Goal: Task Accomplishment & Management: Use online tool/utility

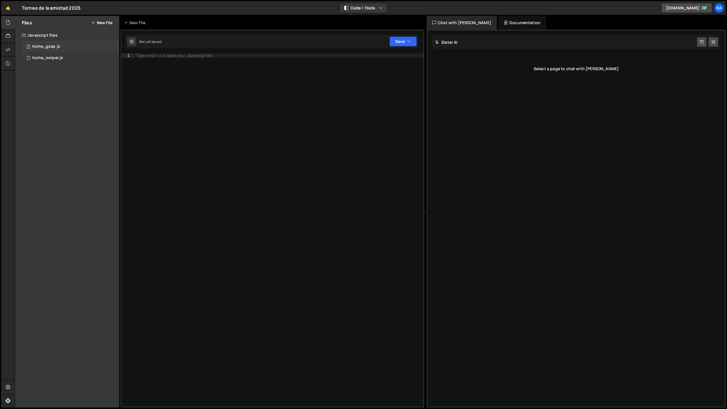
click at [55, 48] on div "home_gsap.js" at bounding box center [46, 46] width 28 height 5
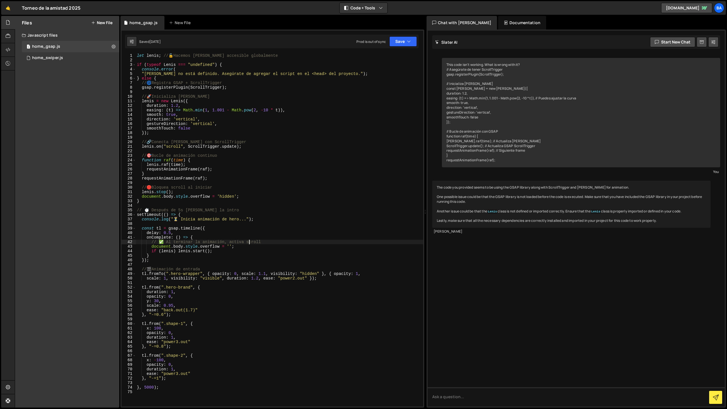
click at [248, 242] on div "let lenis ; // 🔓 Hacemos lenis accesible globalmente if ( typeof Lenis === "und…" at bounding box center [280, 234] width 288 height 362
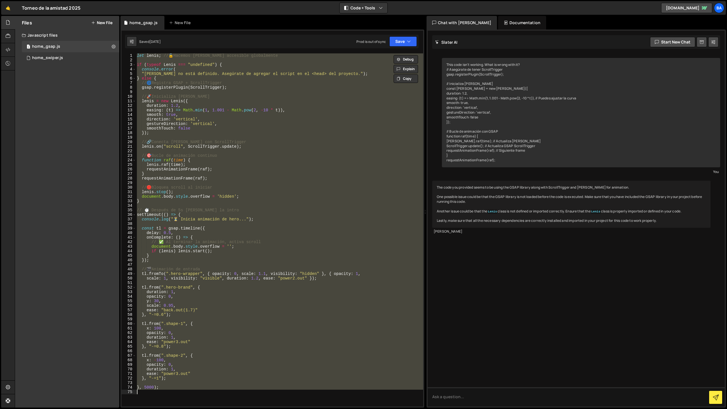
click at [215, 188] on div "let lenis ; // 🔓 Hacemos lenis accesible globalmente if ( typeof Lenis === "und…" at bounding box center [280, 229] width 288 height 353
type textarea "}, 5000);"
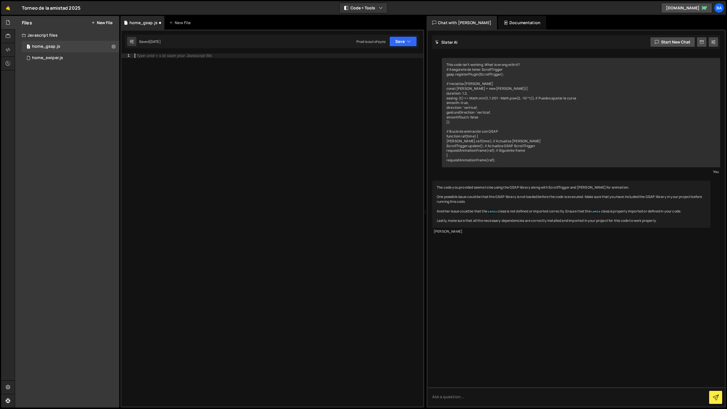
scroll to position [138, 0]
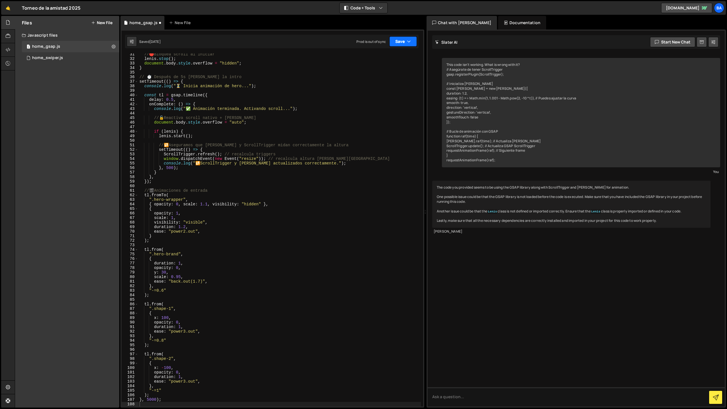
click at [401, 40] on button "Save" at bounding box center [403, 41] width 28 height 10
click at [384, 54] on div "Save to Staging S" at bounding box center [384, 56] width 59 height 6
click at [407, 42] on icon "button" at bounding box center [409, 42] width 4 height 6
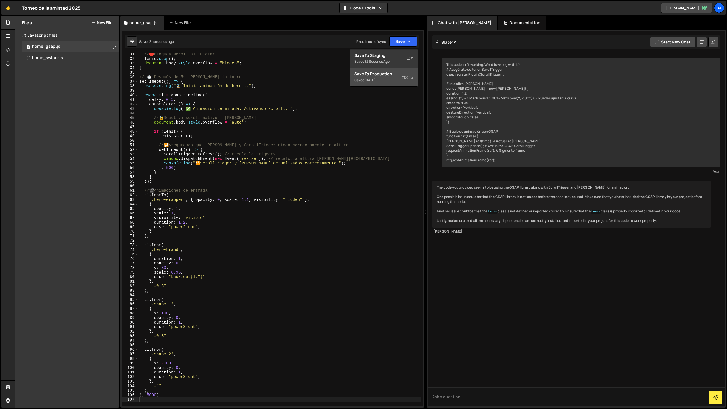
click at [385, 75] on div "Save to Production S" at bounding box center [384, 74] width 59 height 6
